Goal: Task Accomplishment & Management: Manage account settings

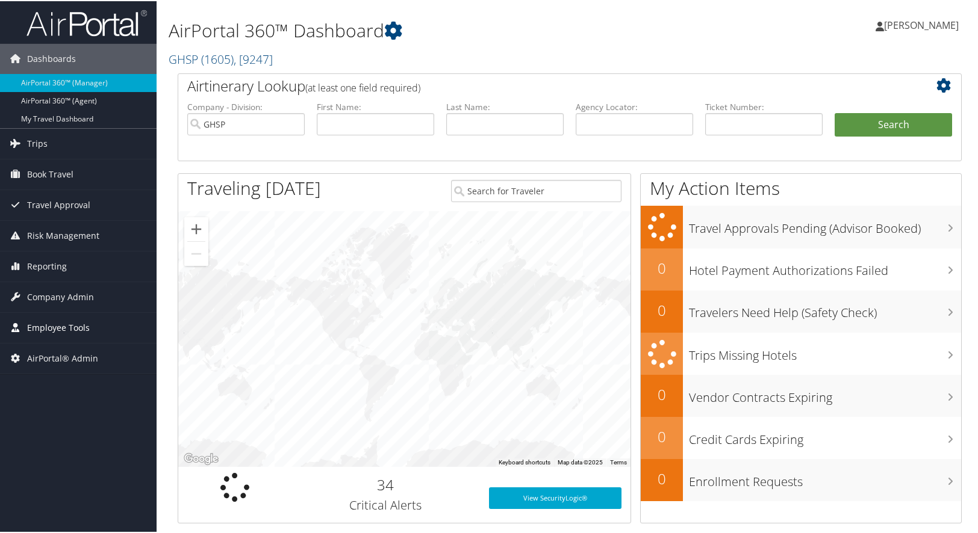
click at [55, 331] on span "Employee Tools" at bounding box center [58, 327] width 63 height 30
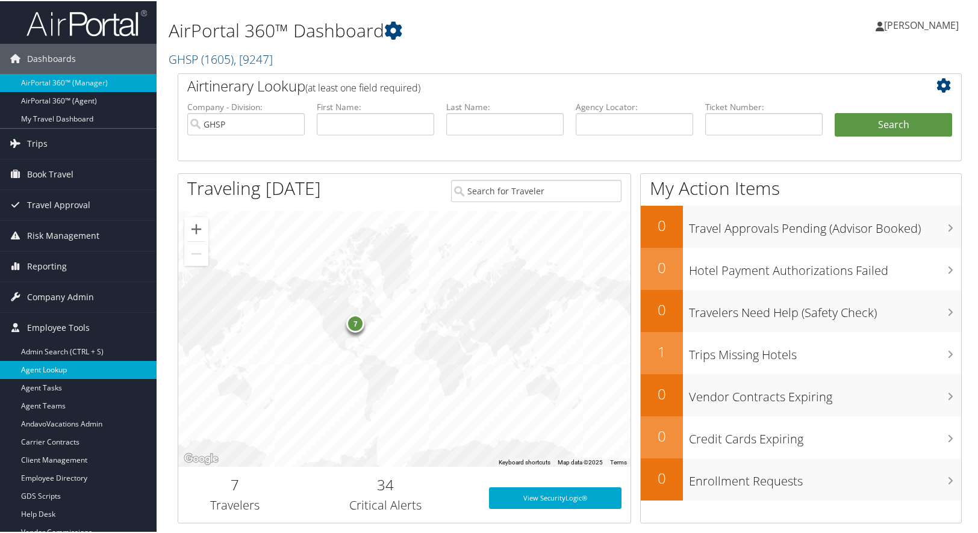
click at [45, 371] on link "Agent Lookup" at bounding box center [78, 369] width 157 height 18
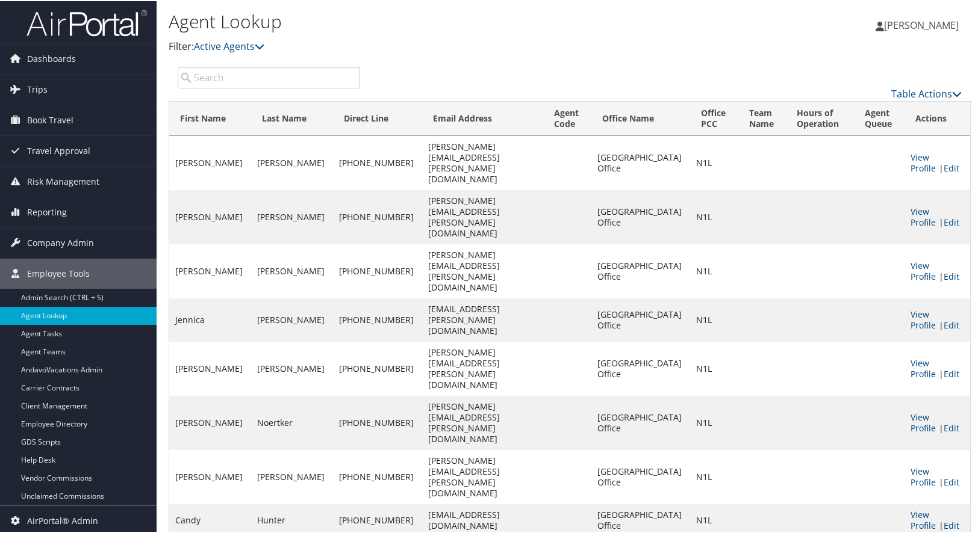
click at [250, 77] on input "search" at bounding box center [269, 77] width 182 height 22
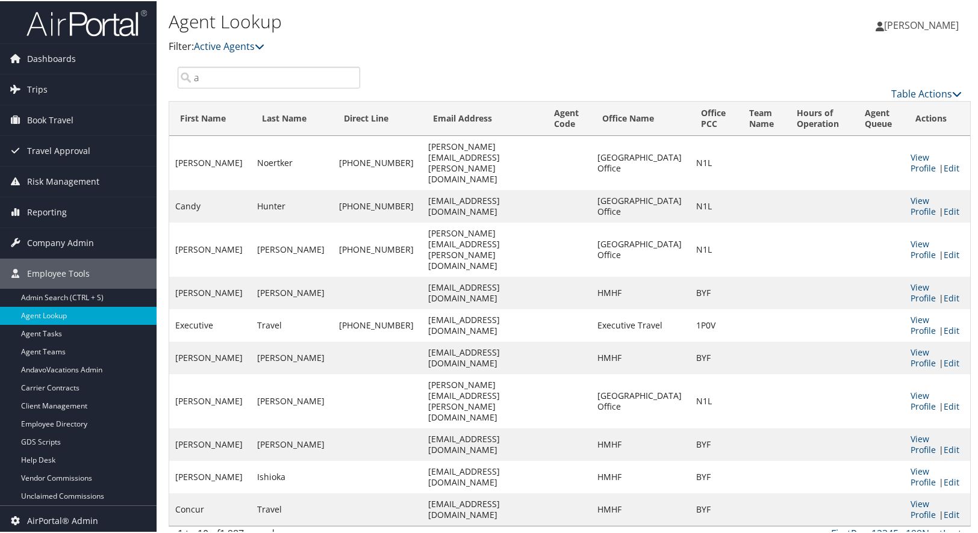
type input "a1"
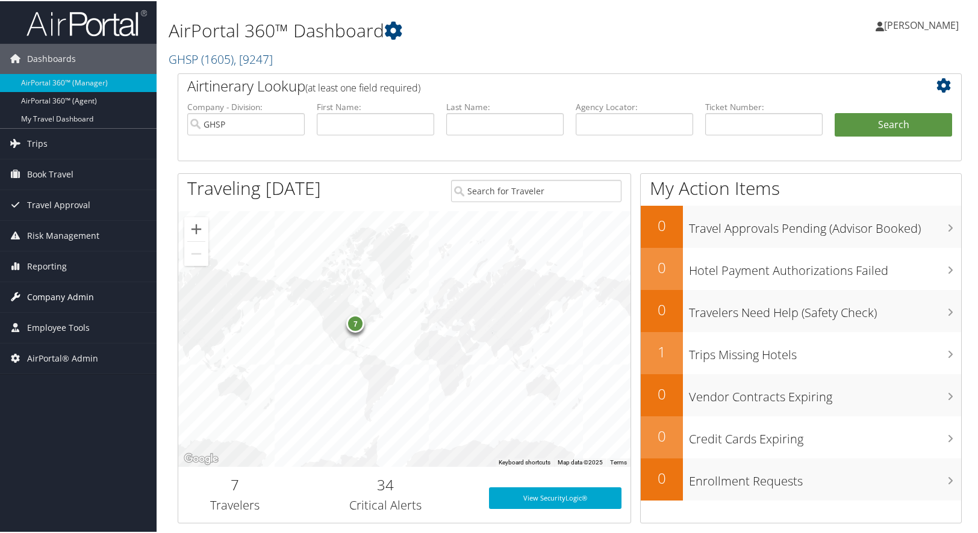
click at [51, 293] on span "Company Admin" at bounding box center [60, 296] width 67 height 30
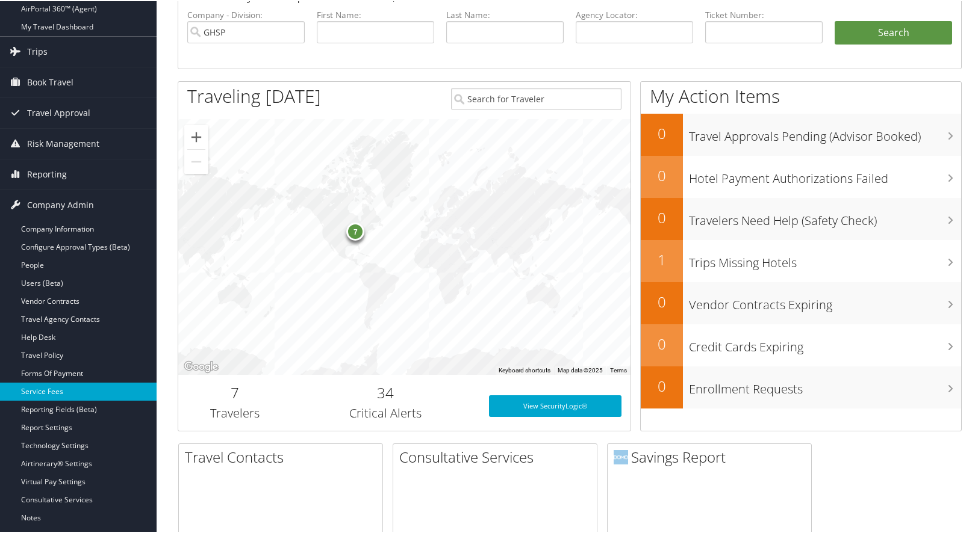
scroll to position [120, 0]
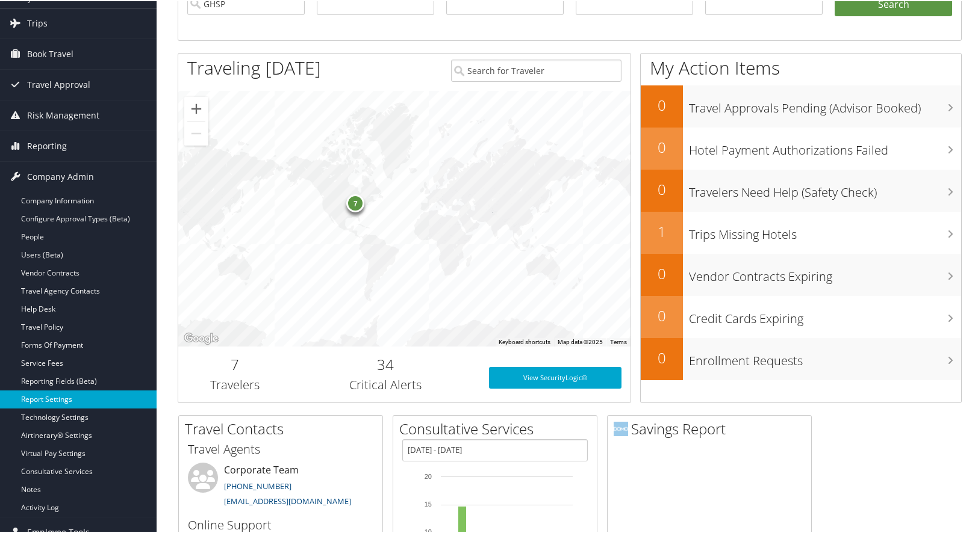
click at [42, 402] on link "Report Settings" at bounding box center [78, 399] width 157 height 18
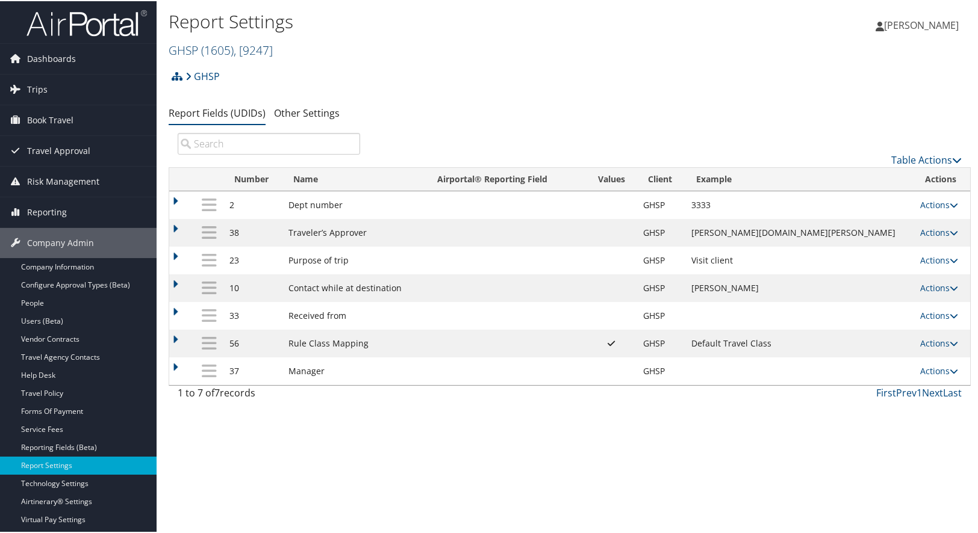
click at [271, 50] on span ", [ 9247 ]" at bounding box center [253, 49] width 39 height 16
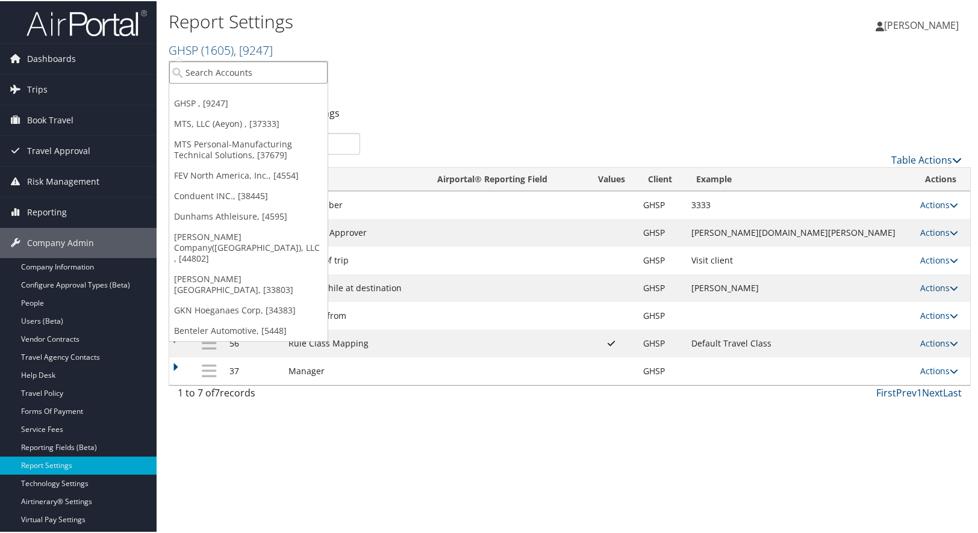
click at [251, 70] on input "search" at bounding box center [248, 71] width 158 height 22
type input "webasto roo"
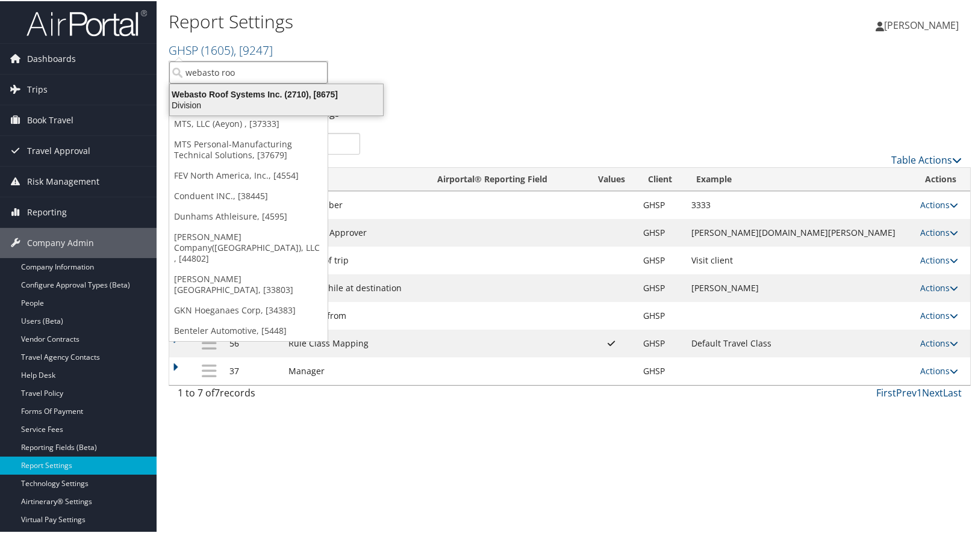
click at [228, 90] on div "Webasto Roof Systems Inc. (2710), [8675]" at bounding box center [277, 93] width 228 height 11
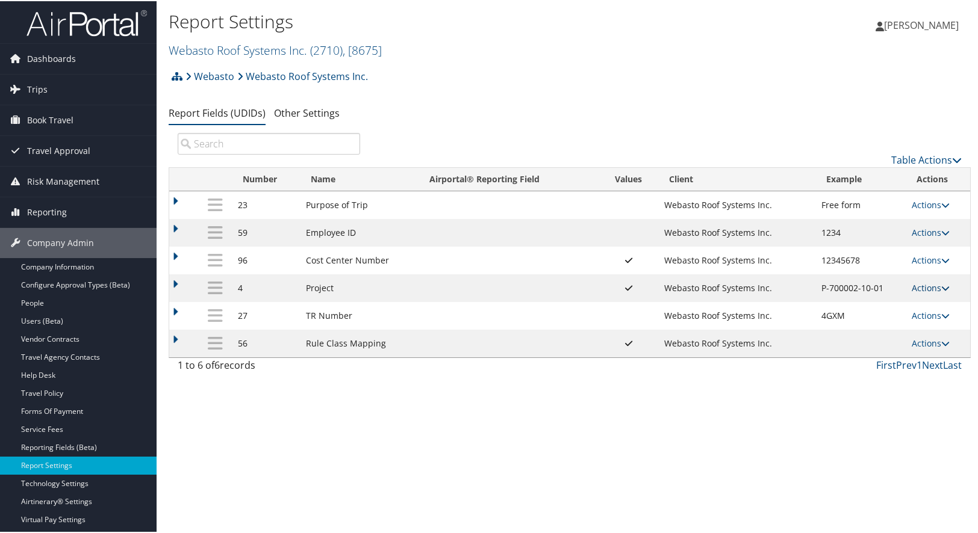
click at [937, 285] on link "Actions" at bounding box center [931, 286] width 38 height 11
click at [859, 344] on link "Edit" at bounding box center [879, 346] width 130 height 20
select select "both"
select select "trip"
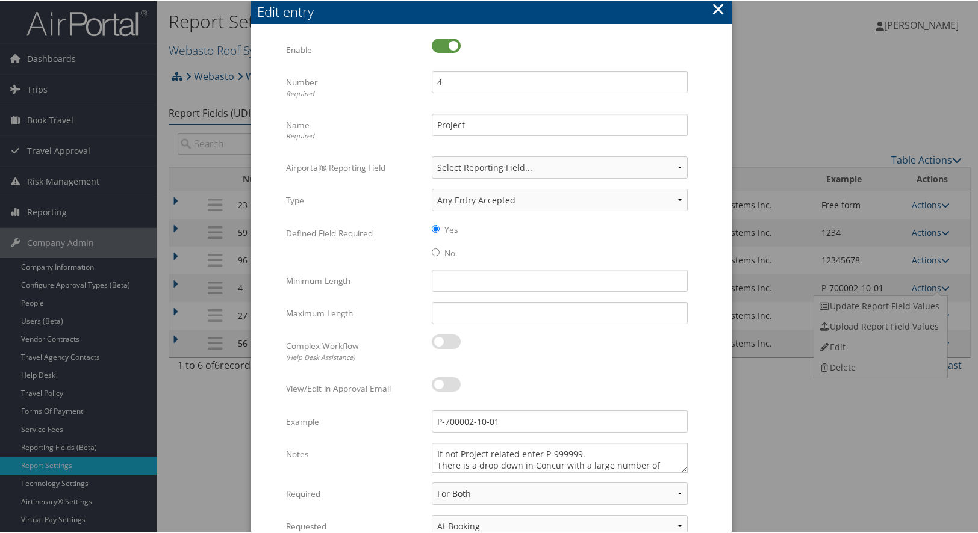
click at [717, 10] on button "×" at bounding box center [718, 8] width 14 height 24
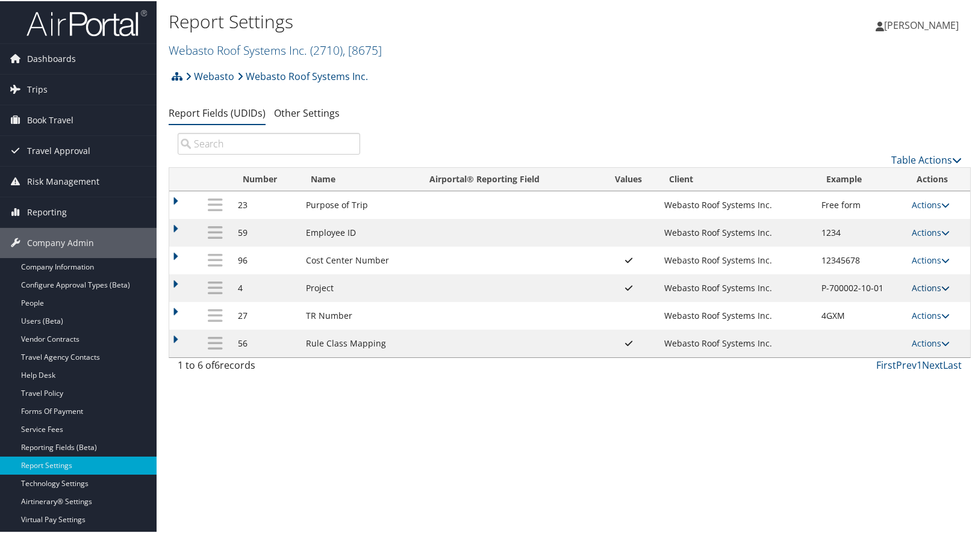
click at [941, 285] on icon at bounding box center [945, 287] width 8 height 8
click at [897, 302] on link "Update Report Field Values" at bounding box center [879, 305] width 130 height 20
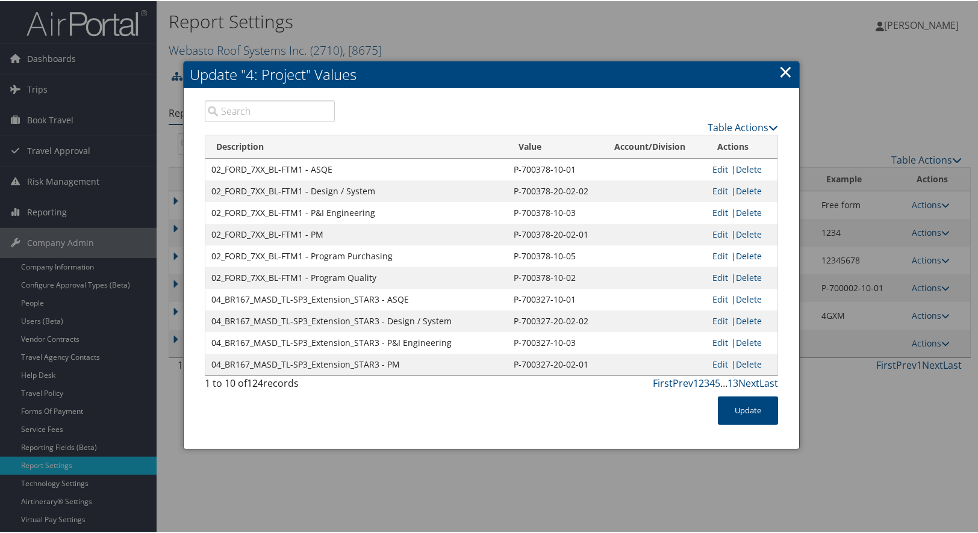
click at [256, 101] on input "search" at bounding box center [270, 110] width 130 height 22
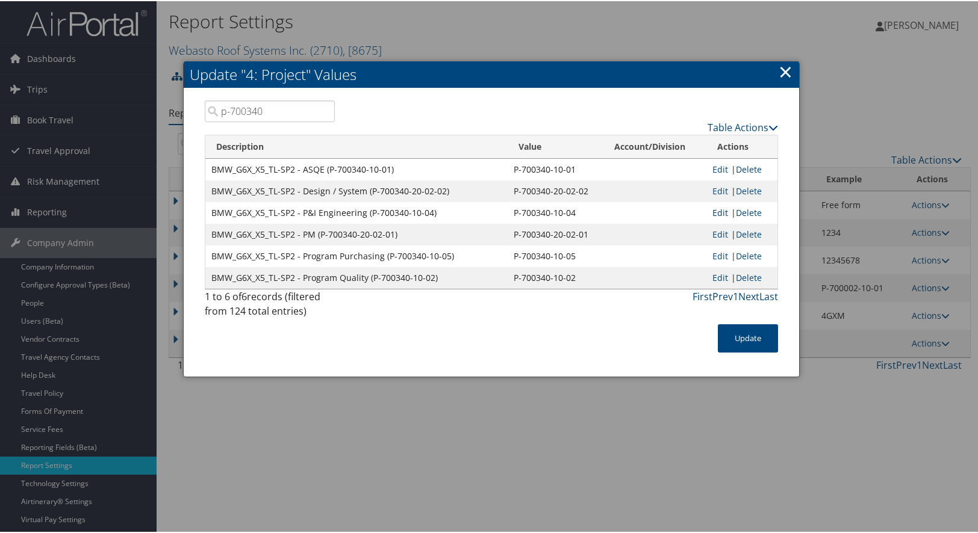
type input "p-700340"
click at [715, 211] on link "Edit" at bounding box center [720, 211] width 16 height 11
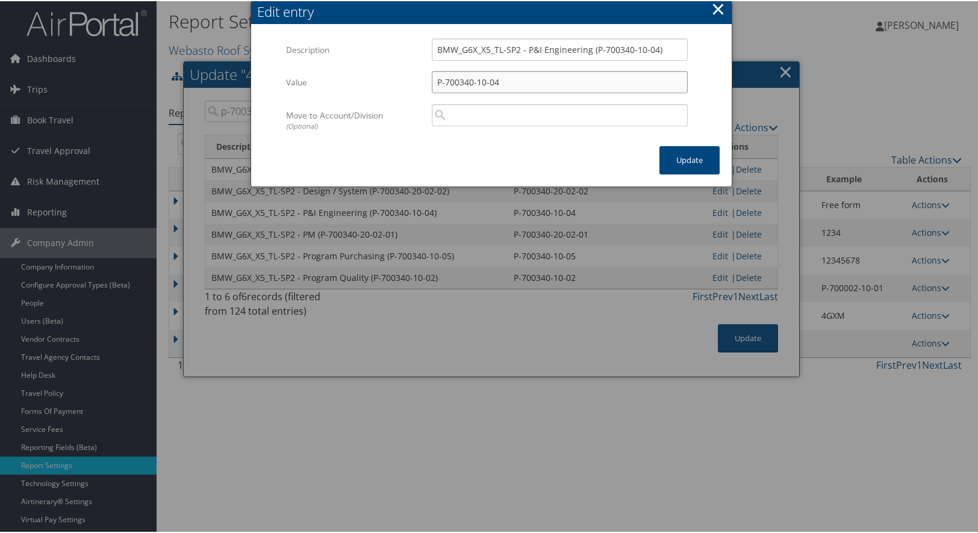
click at [600, 78] on input "P-700340-10-04" at bounding box center [560, 81] width 256 height 22
click at [712, 5] on button "×" at bounding box center [718, 8] width 14 height 24
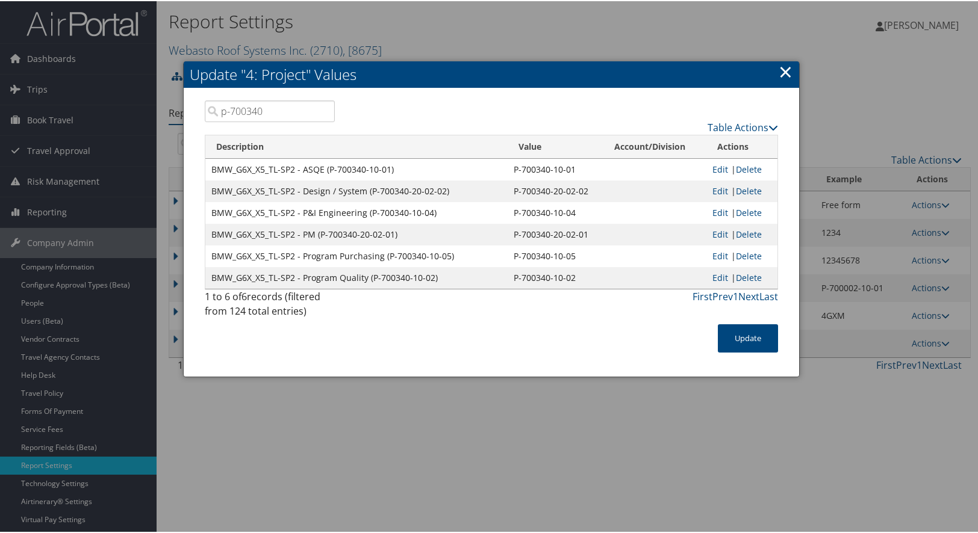
click at [782, 69] on link "×" at bounding box center [786, 70] width 14 height 24
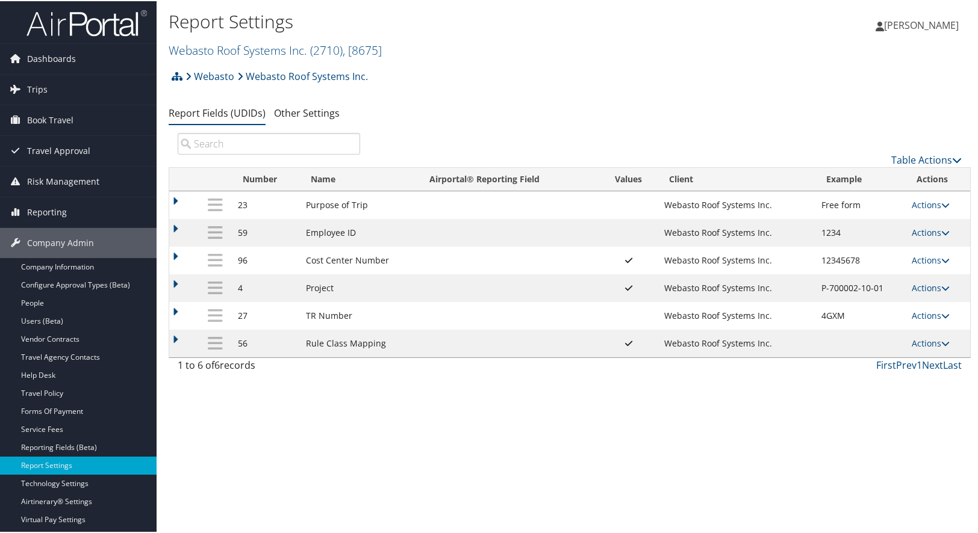
click at [942, 490] on div "Report Settings Webasto Roof Systems Inc. ( 2710 ) , [ 8675 ] Webasto Roof Syst…" at bounding box center [570, 266] width 826 height 533
click at [868, 448] on div "Report Settings Webasto Roof Systems Inc. ( 2710 ) , [ 8675 ] Webasto Roof Syst…" at bounding box center [570, 266] width 826 height 533
